Goal: Task Accomplishment & Management: Manage account settings

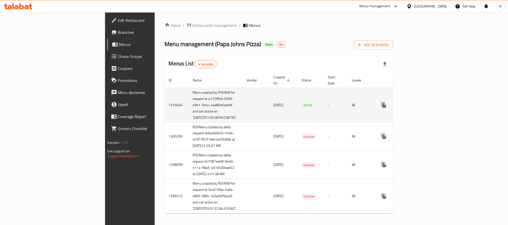
click at [423, 104] on icon "enhanced table" at bounding box center [420, 105] width 6 height 6
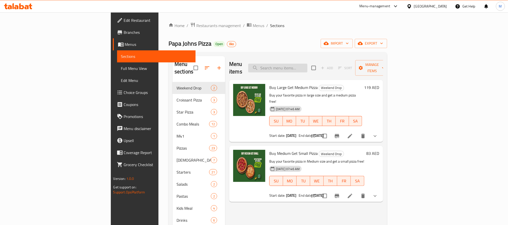
click at [308, 64] on input "search" at bounding box center [277, 68] width 59 height 9
paste input "Buy Large Get Medium Pizza"
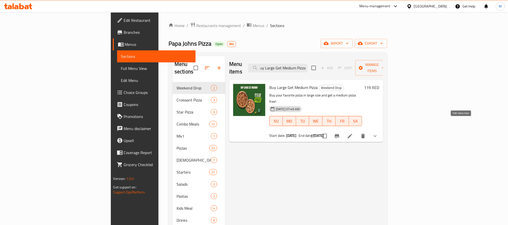
type input "Buy Large Get Medium Pizza"
click at [352, 134] on icon at bounding box center [350, 136] width 5 height 5
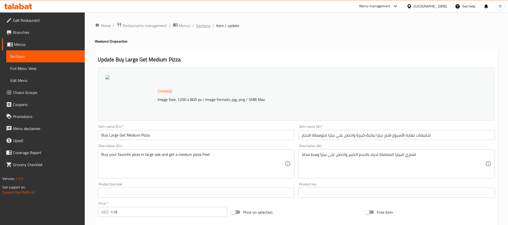
click at [200, 24] on span "Sections" at bounding box center [203, 26] width 14 height 6
click at [21, 33] on span "Branches" at bounding box center [47, 32] width 68 height 6
click at [21, 45] on span "Menus" at bounding box center [47, 44] width 67 height 6
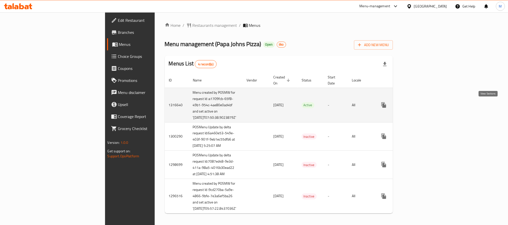
click at [422, 104] on icon "enhanced table" at bounding box center [420, 105] width 5 height 5
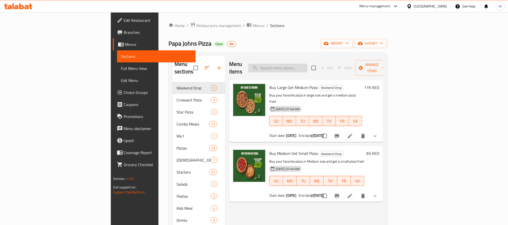
click at [308, 64] on input "search" at bounding box center [277, 68] width 59 height 9
paste input "Buy Medium Get Small Pizza"
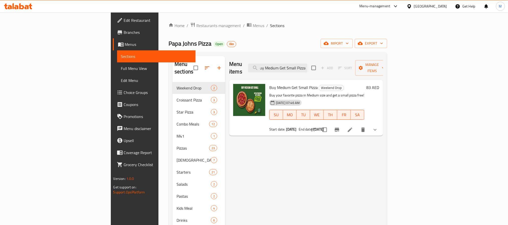
type input "Buy Medium Get Small Pizza"
click at [357, 125] on li at bounding box center [350, 129] width 14 height 9
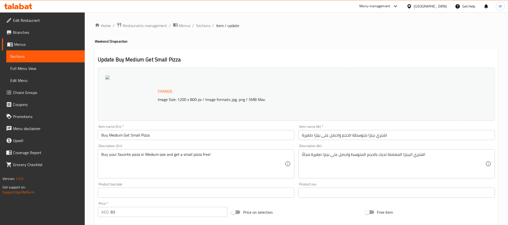
click at [154, 24] on span "Restaurants management" at bounding box center [145, 26] width 45 height 6
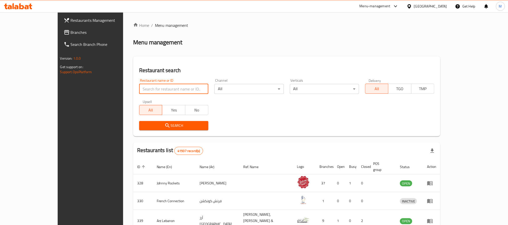
click at [159, 90] on input "search" at bounding box center [173, 89] width 69 height 10
paste input "1931"
type input "1931"
click button "Search" at bounding box center [173, 125] width 69 height 9
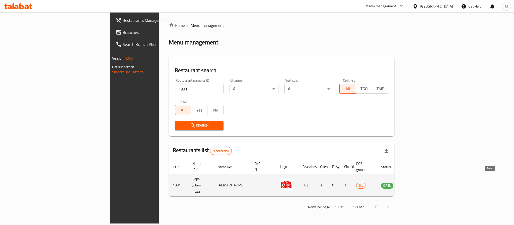
click at [417, 183] on link "enhanced table" at bounding box center [411, 186] width 9 height 6
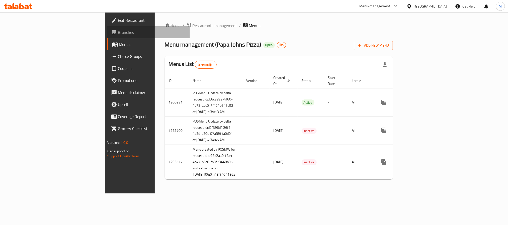
click at [118, 34] on span "Branches" at bounding box center [152, 32] width 68 height 6
